Goal: Information Seeking & Learning: Check status

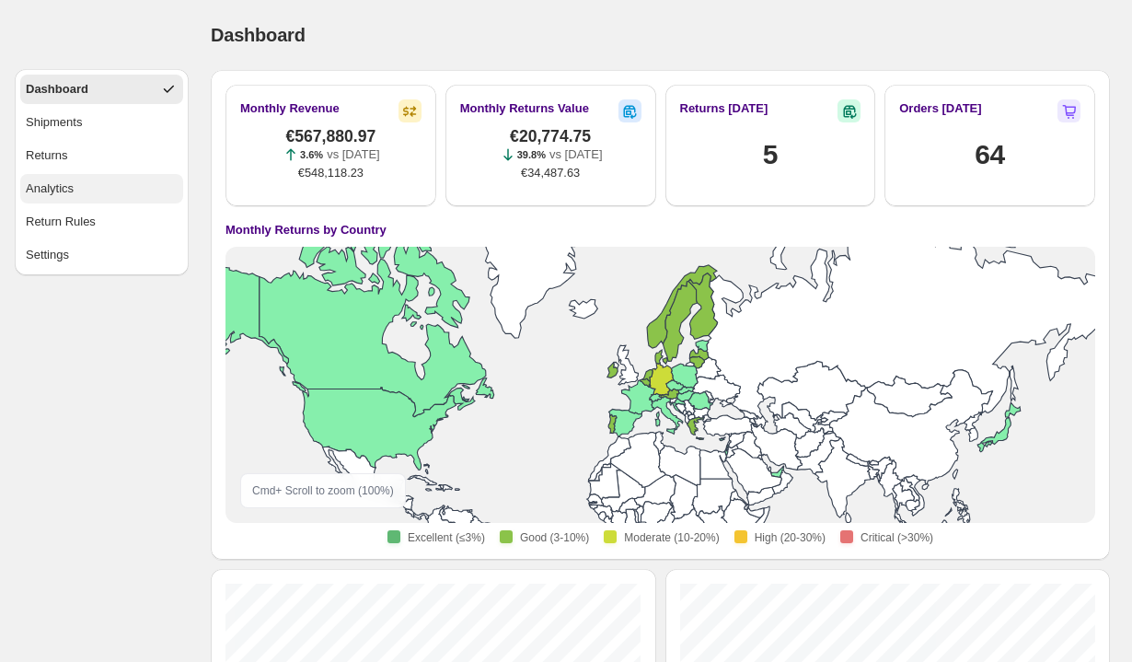
click at [48, 195] on div "Analytics" at bounding box center [50, 189] width 48 height 18
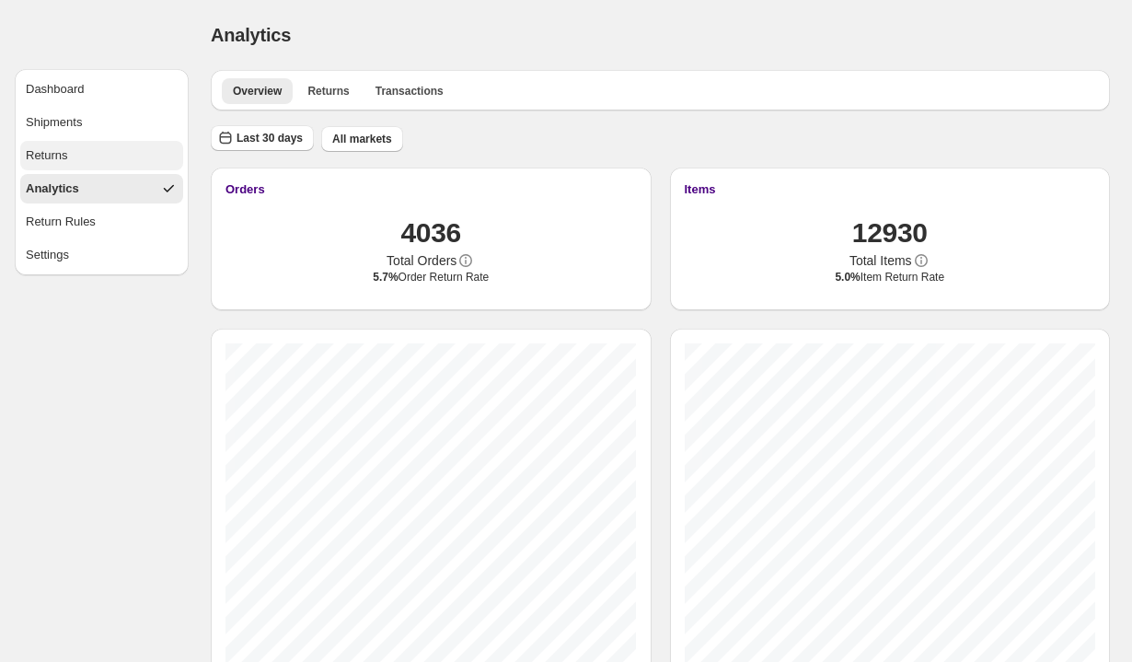
click at [120, 164] on button "Returns" at bounding box center [101, 155] width 163 height 29
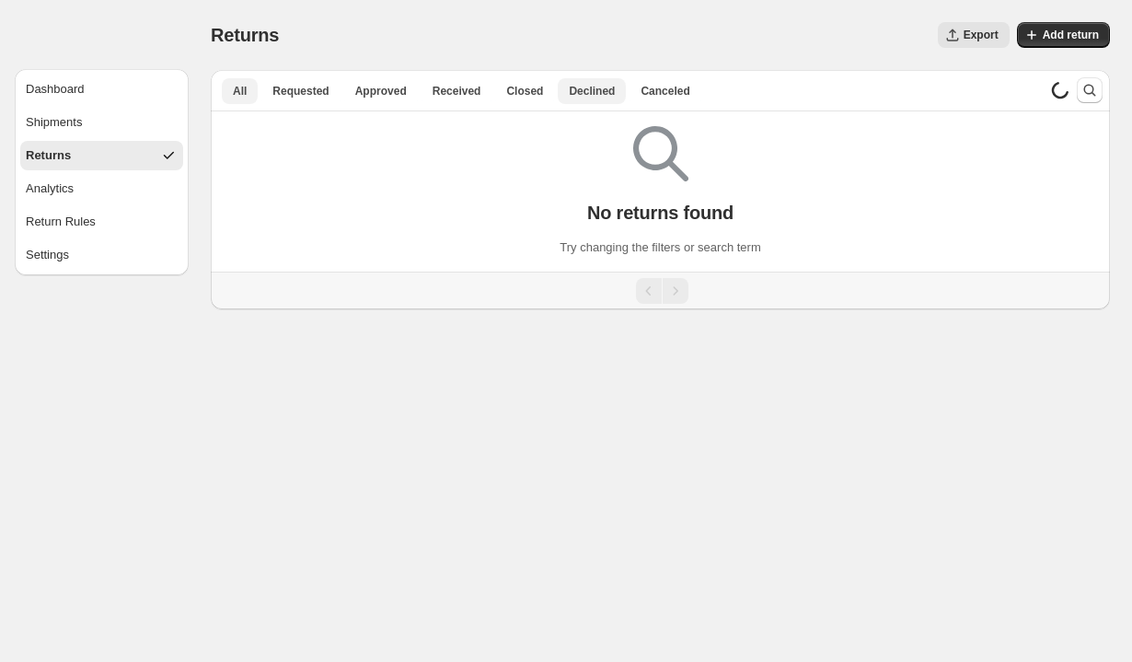
click at [579, 85] on span "Declined" at bounding box center [592, 91] width 46 height 15
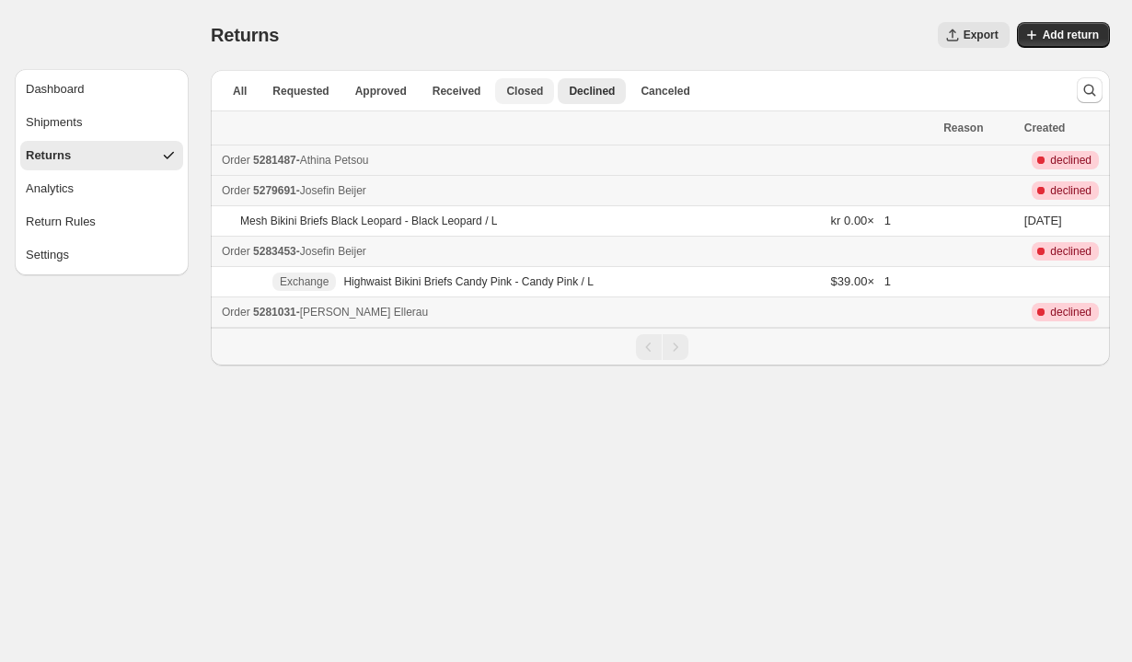
click at [528, 84] on span "Closed" at bounding box center [524, 91] width 37 height 15
click at [74, 198] on button "Analytics" at bounding box center [101, 188] width 163 height 29
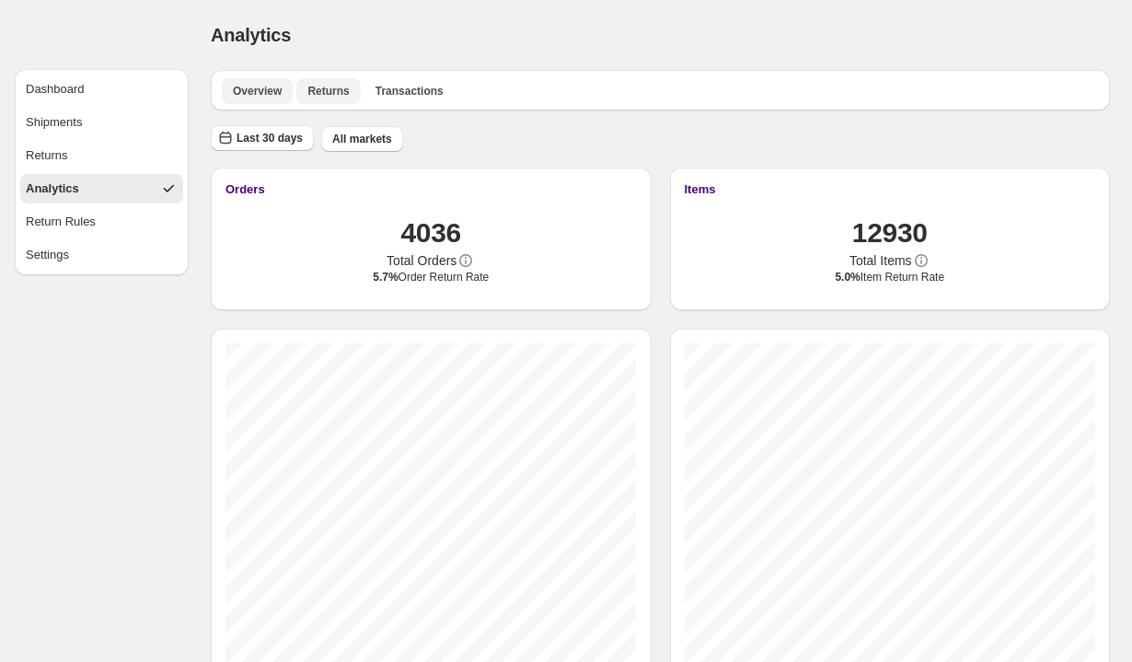
click at [314, 92] on span "Returns" at bounding box center [327, 91] width 41 height 15
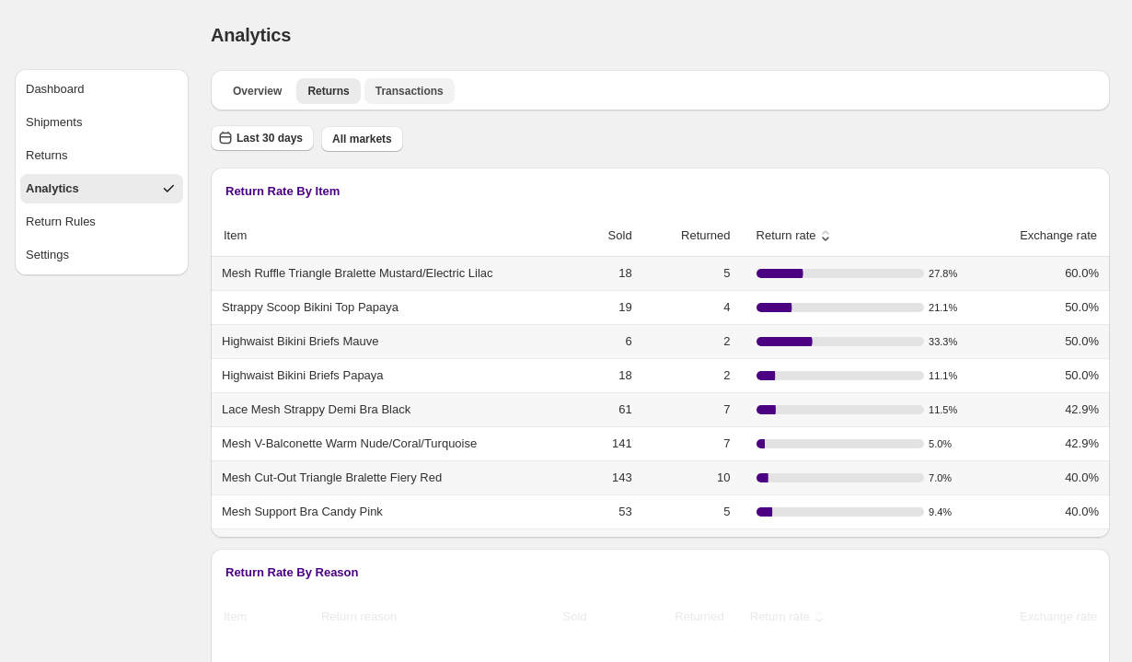
click at [408, 84] on span "Transactions" at bounding box center [410, 91] width 68 height 15
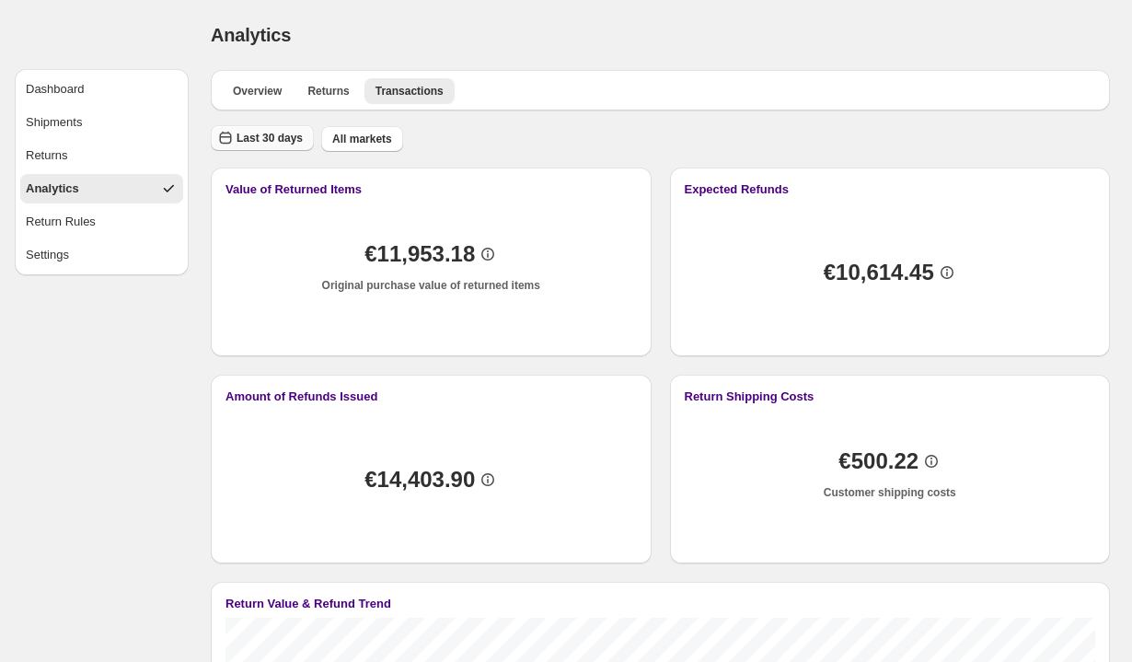
click at [292, 137] on span "Last 30 days" at bounding box center [270, 138] width 66 height 15
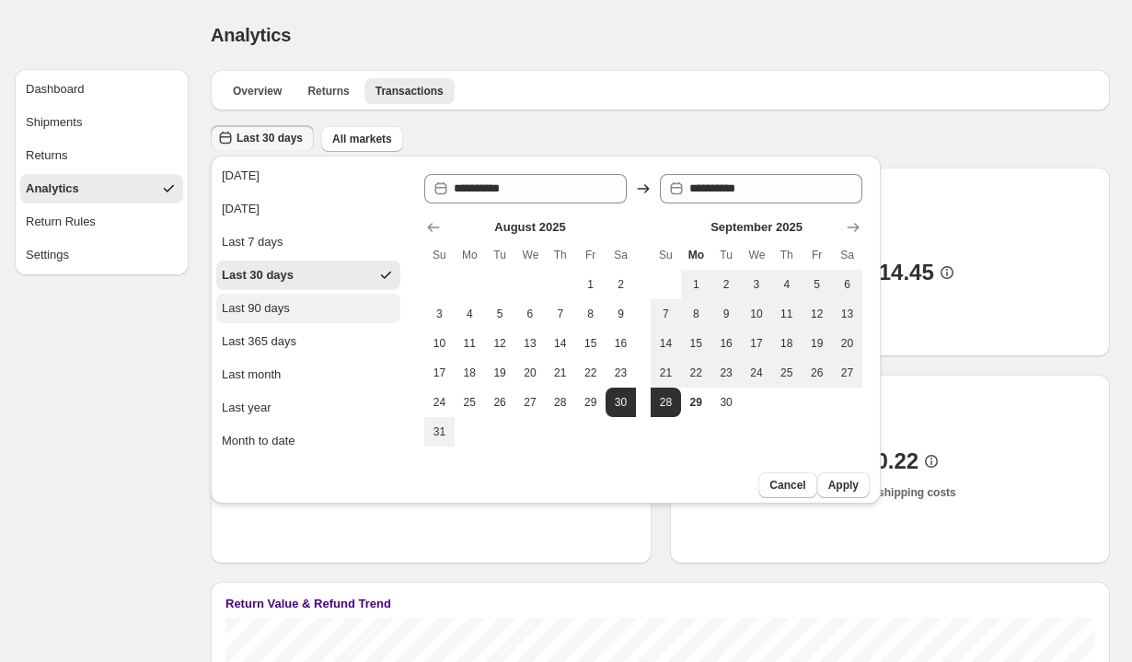
click at [297, 314] on button "Last 90 days" at bounding box center [308, 308] width 184 height 29
type input "**********"
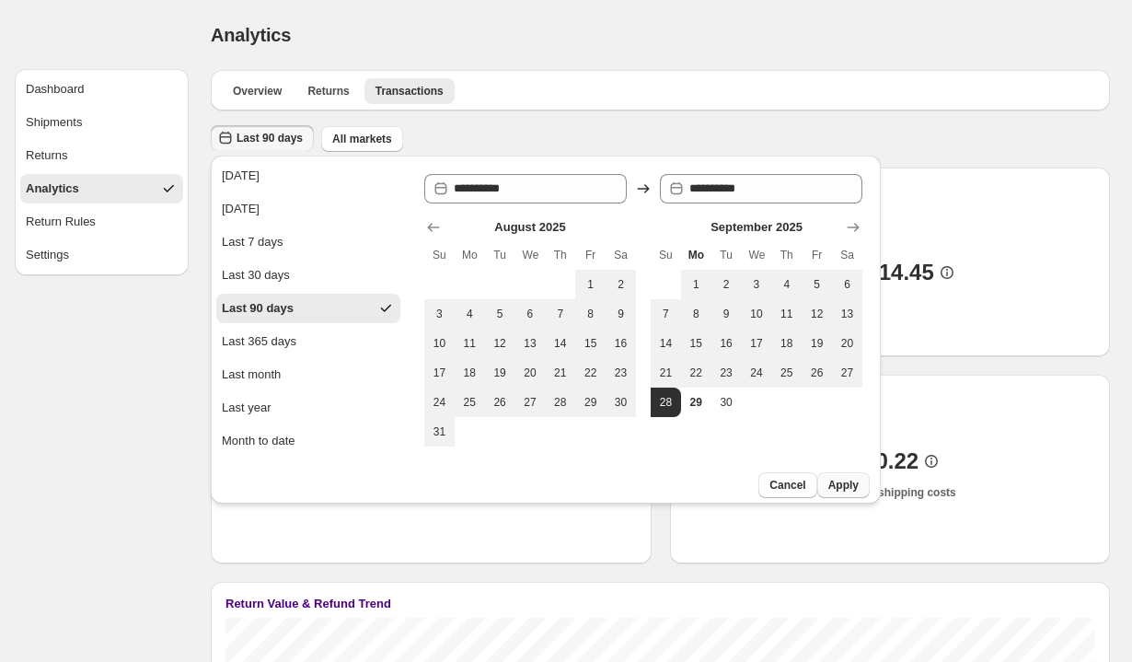
click at [846, 480] on span "Apply" at bounding box center [844, 485] width 30 height 15
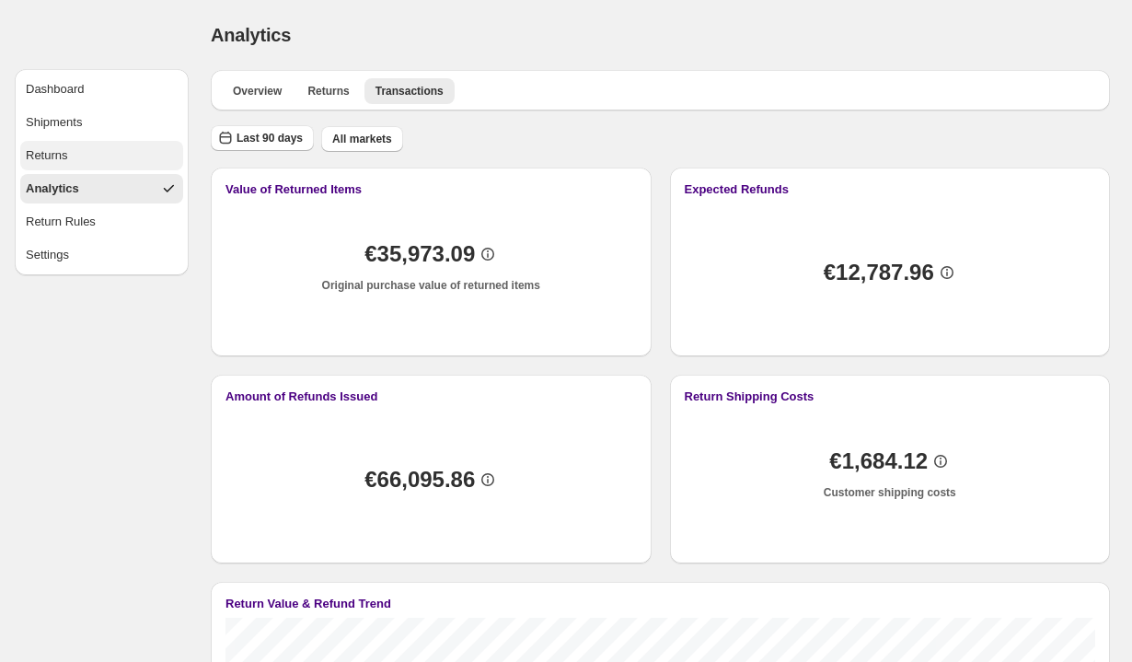
click at [69, 157] on button "Returns" at bounding box center [101, 155] width 163 height 29
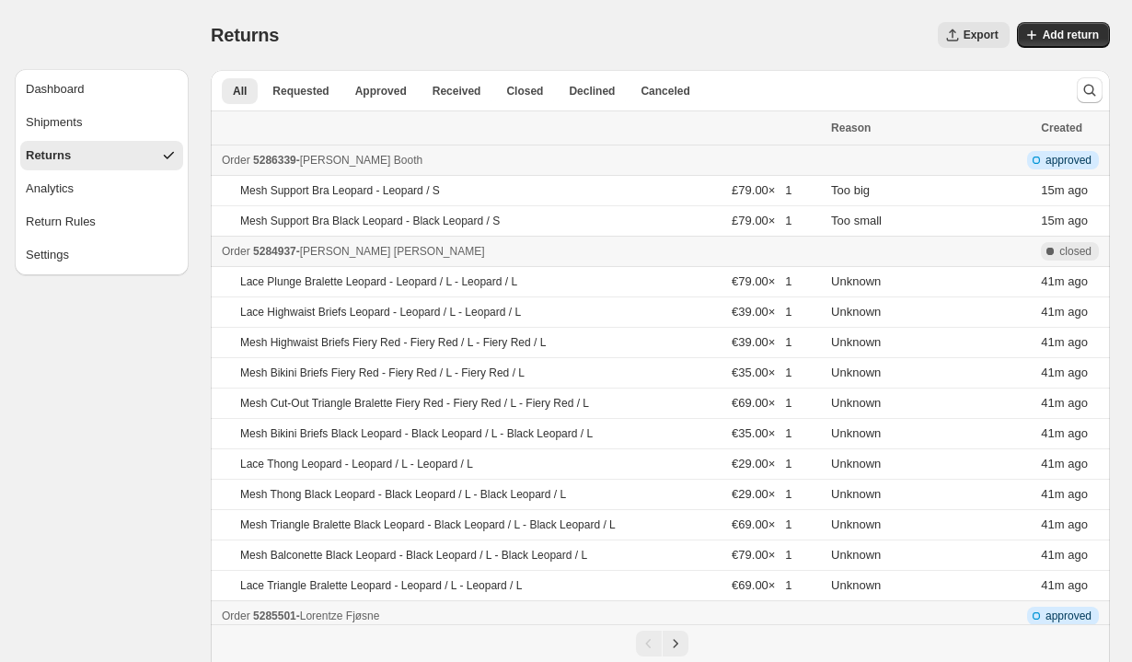
click at [959, 38] on icon "button" at bounding box center [953, 35] width 18 height 18
